Goal: Task Accomplishment & Management: Manage account settings

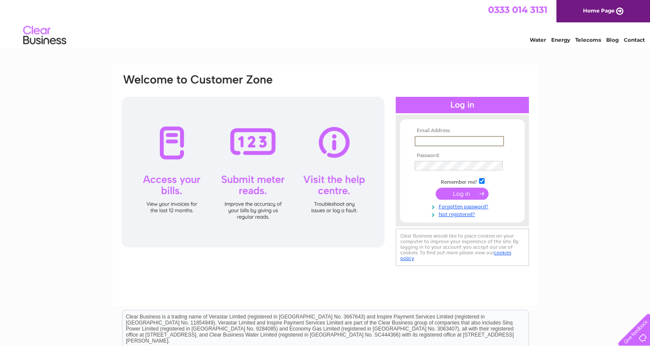
click at [425, 136] on input "text" at bounding box center [459, 141] width 89 height 10
type input "[PERSON_NAME][EMAIL_ADDRESS][DOMAIN_NAME]"
click at [436, 187] on input "submit" at bounding box center [462, 193] width 53 height 12
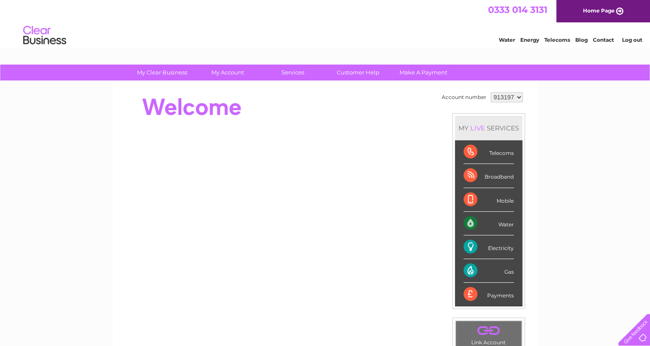
click at [628, 40] on link "Log out" at bounding box center [632, 40] width 20 height 6
